Goal: Task Accomplishment & Management: Complete application form

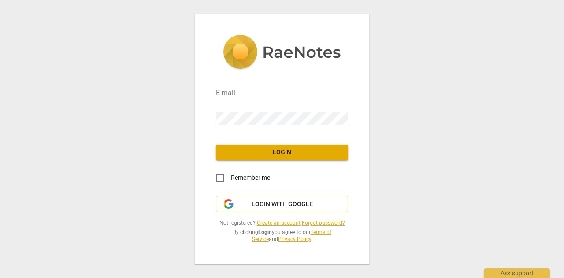
click at [290, 224] on link "Create an account" at bounding box center [279, 223] width 44 height 6
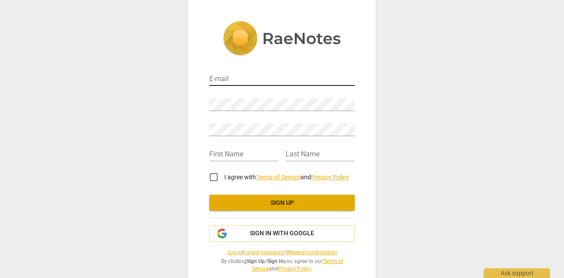
click at [236, 74] on input "email" at bounding box center [281, 79] width 145 height 13
type input "[EMAIL_ADDRESS][DOMAIN_NAME]"
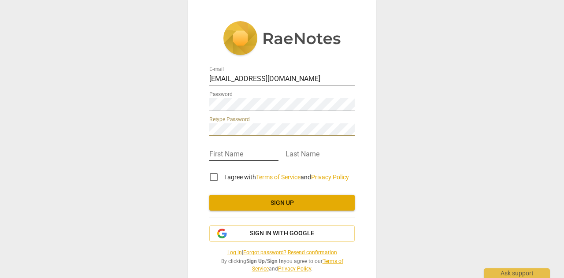
click at [223, 152] on input "text" at bounding box center [243, 155] width 69 height 13
type input "[PERSON_NAME]"
type input "k"
type input "Kolokotroni"
click at [215, 178] on input "I agree with Terms of Service and Privacy Policy" at bounding box center [213, 177] width 21 height 21
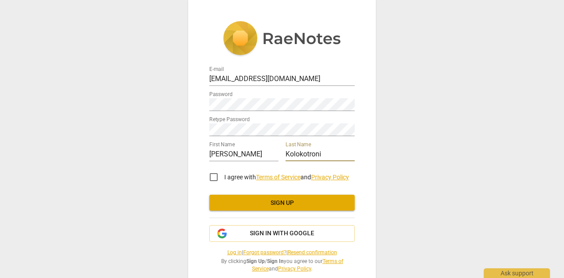
checkbox input "true"
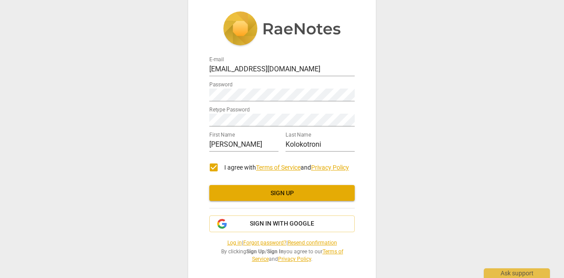
scroll to position [15, 0]
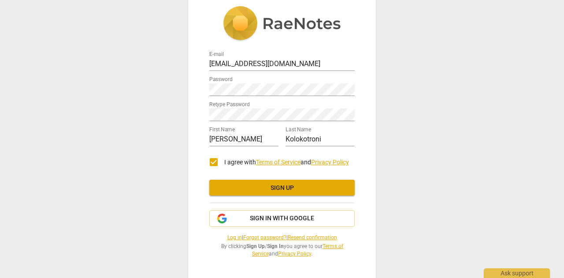
click at [281, 187] on span "Sign up" at bounding box center [281, 188] width 131 height 9
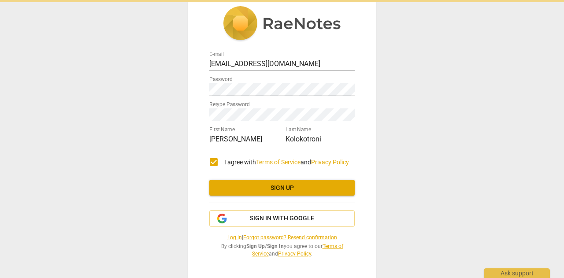
scroll to position [0, 0]
